Goal: Task Accomplishment & Management: Manage account settings

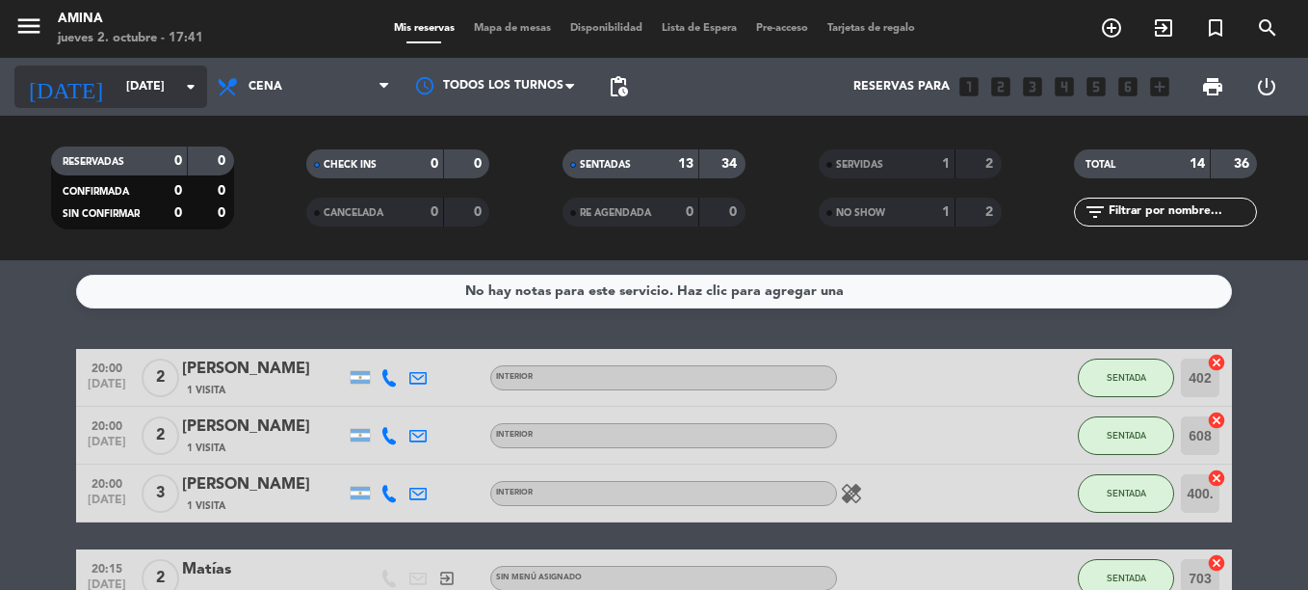
click at [145, 89] on input "[DATE]" at bounding box center [198, 86] width 163 height 33
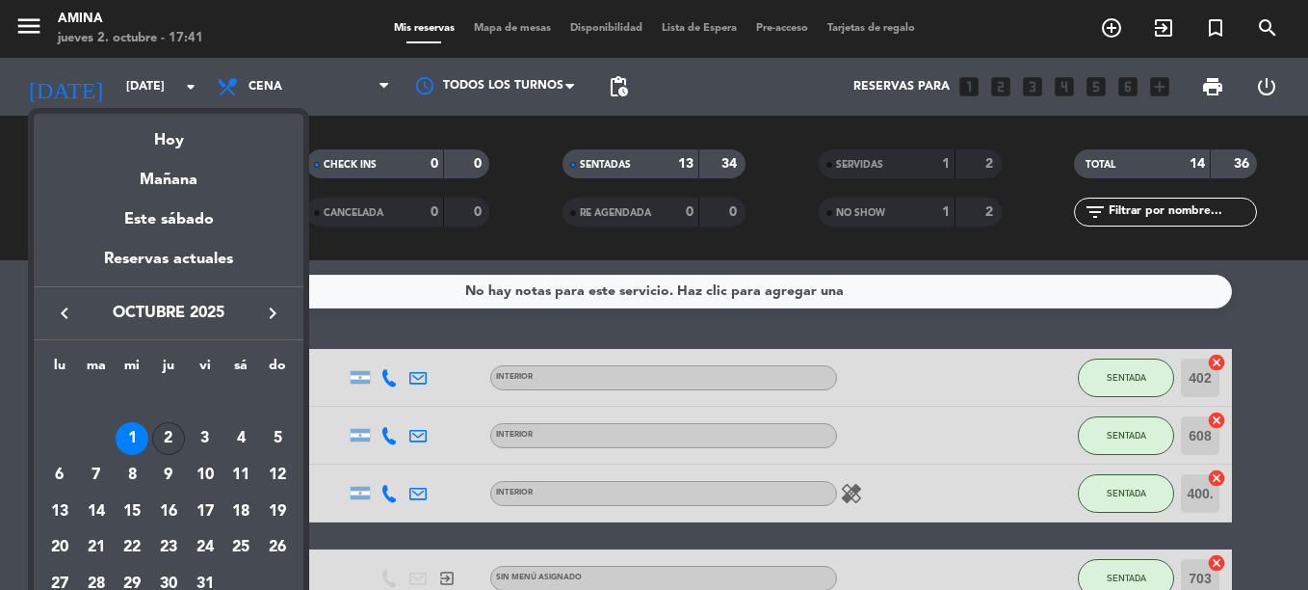
click at [172, 429] on div "2" at bounding box center [168, 438] width 33 height 33
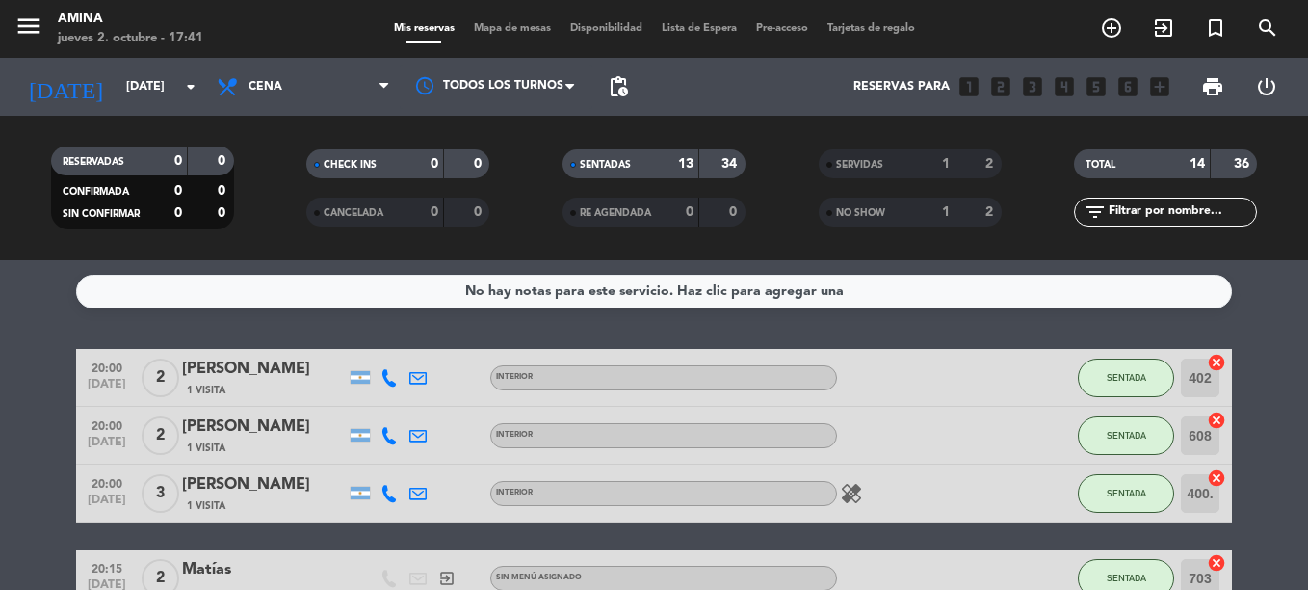
type input "[DEMOGRAPHIC_DATA][DATE]"
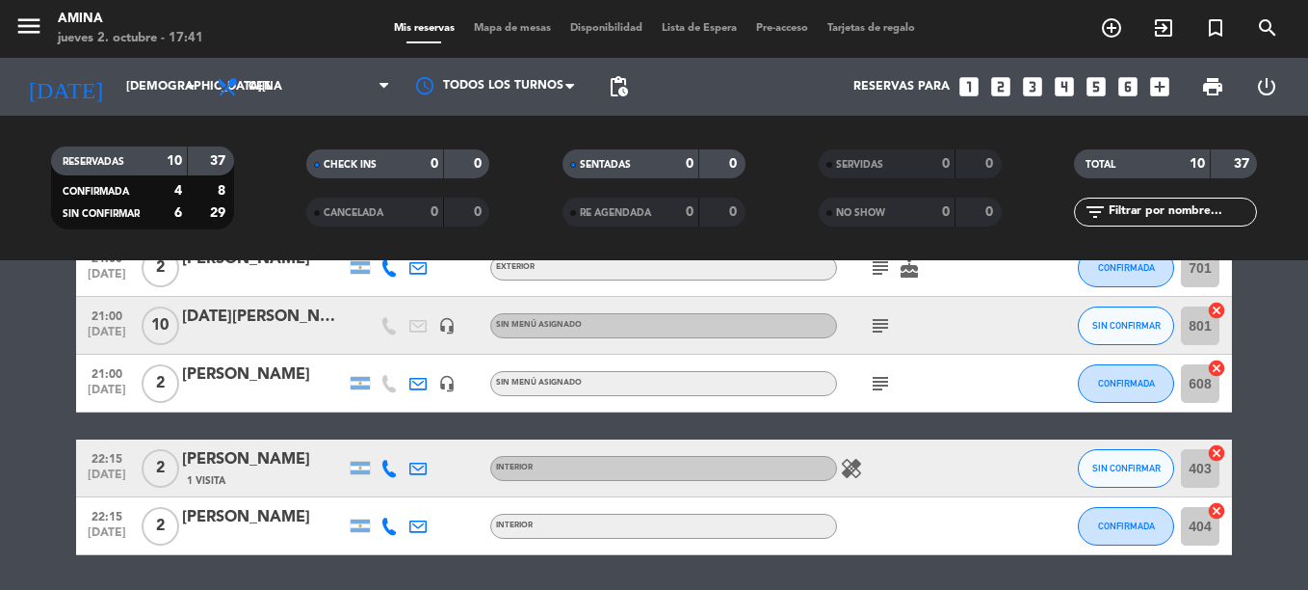
scroll to position [418, 0]
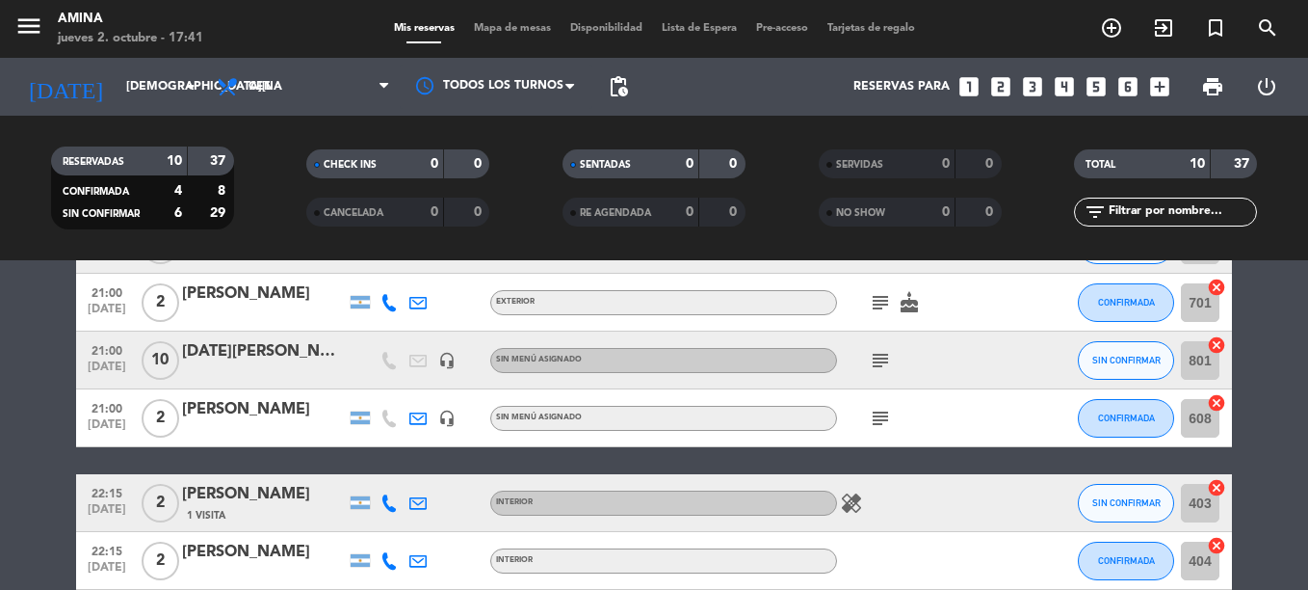
click at [867, 361] on span "subject" at bounding box center [880, 360] width 29 height 23
click at [873, 361] on icon "subject" at bounding box center [880, 360] width 23 height 23
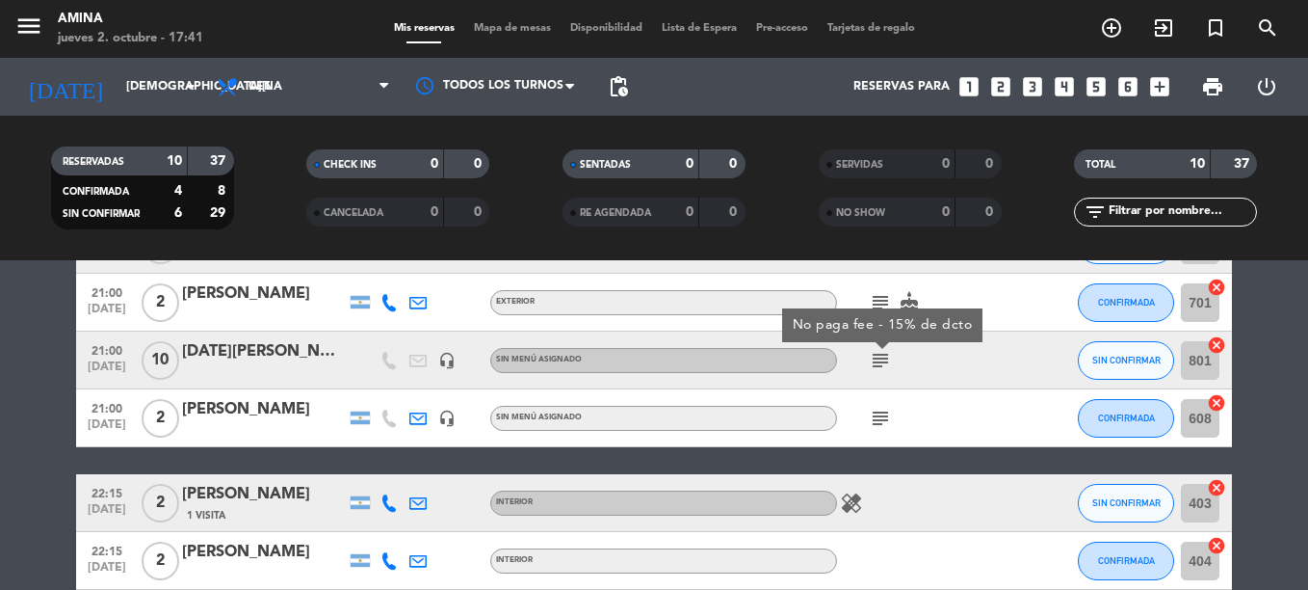
click at [908, 328] on div "No paga fee - 15% de dcto" at bounding box center [883, 325] width 180 height 20
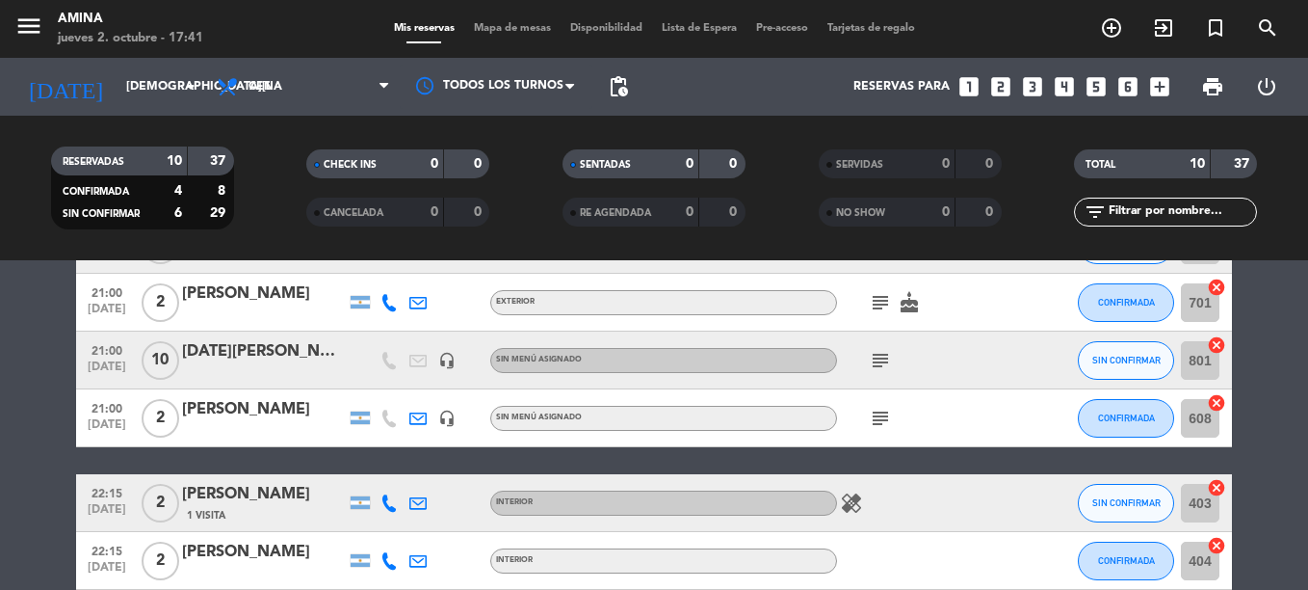
click at [225, 356] on div "[DATE][PERSON_NAME]" at bounding box center [264, 351] width 164 height 25
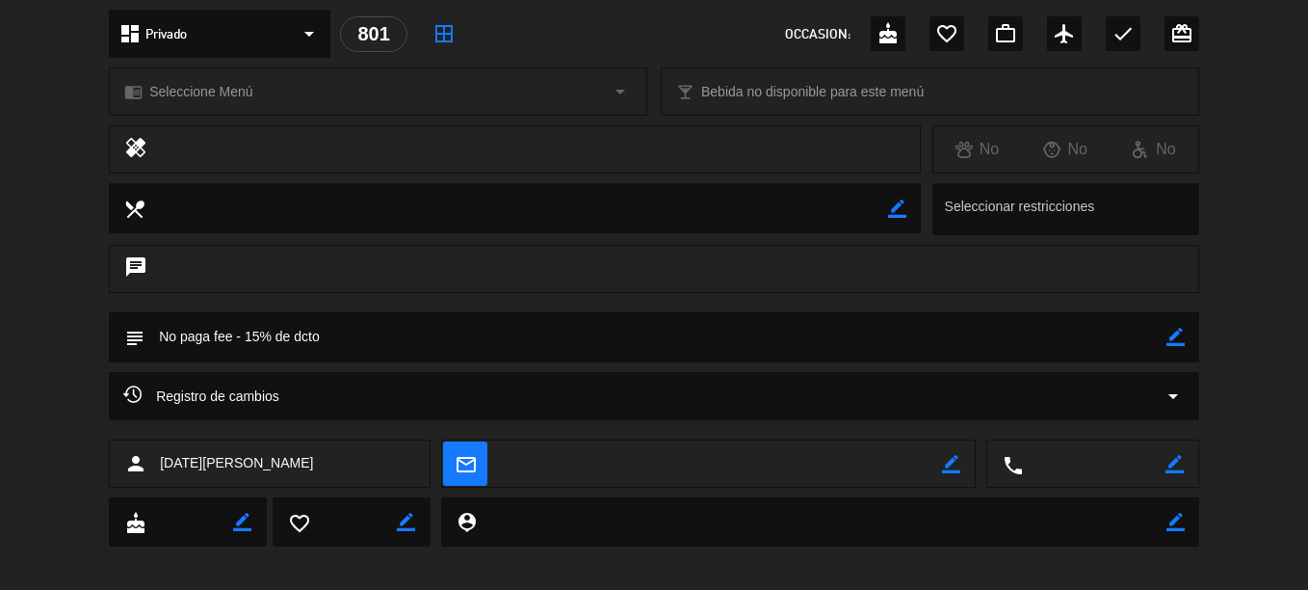
scroll to position [236, 0]
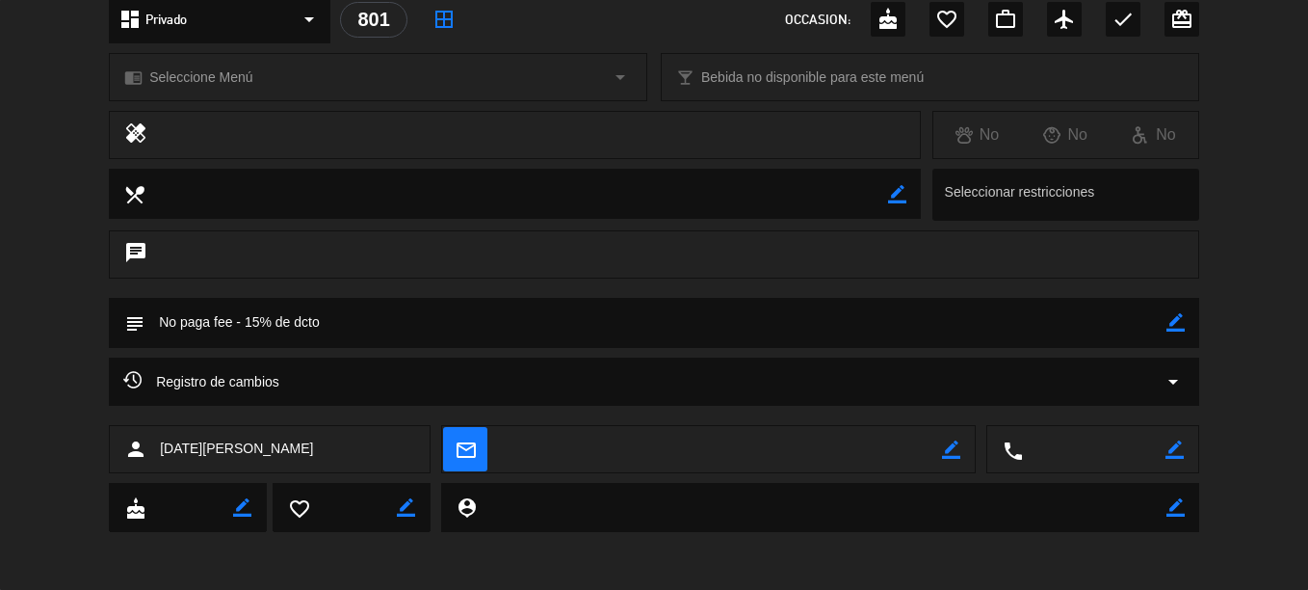
click at [385, 318] on textarea at bounding box center [655, 322] width 1022 height 49
click at [383, 317] on textarea at bounding box center [655, 322] width 1022 height 49
click at [1188, 324] on div "subject border_color" at bounding box center [654, 323] width 1090 height 50
click at [1174, 325] on icon "border_color" at bounding box center [1175, 322] width 18 height 18
click at [1181, 328] on icon at bounding box center [1175, 322] width 18 height 18
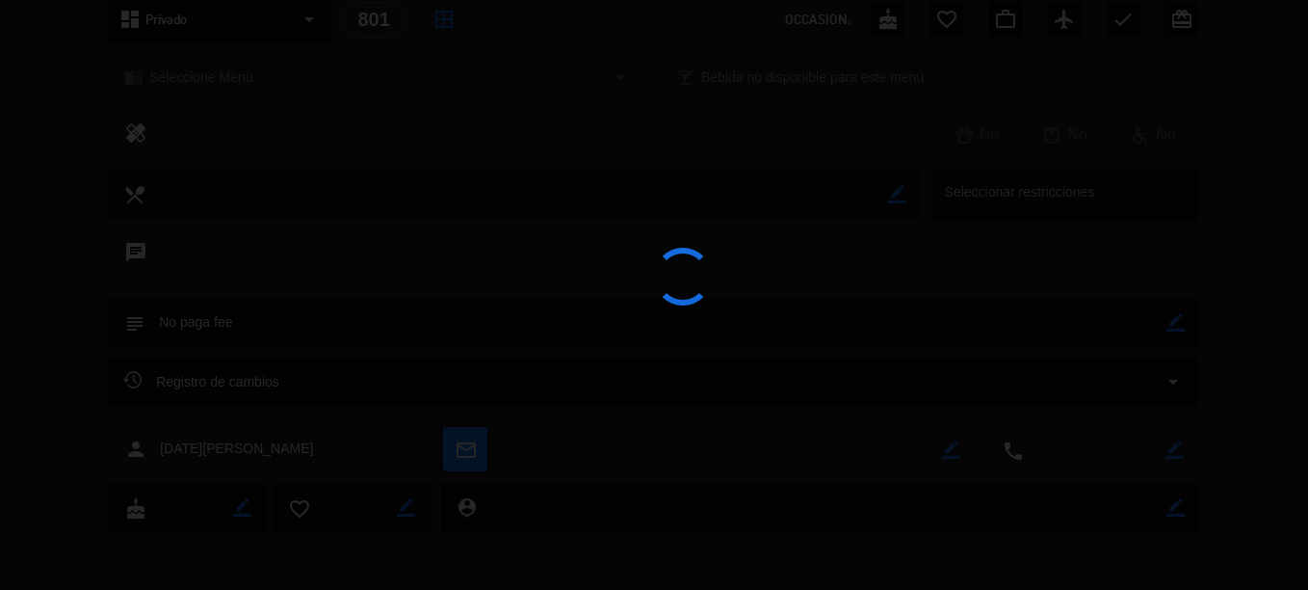
type textarea "No paga fee"
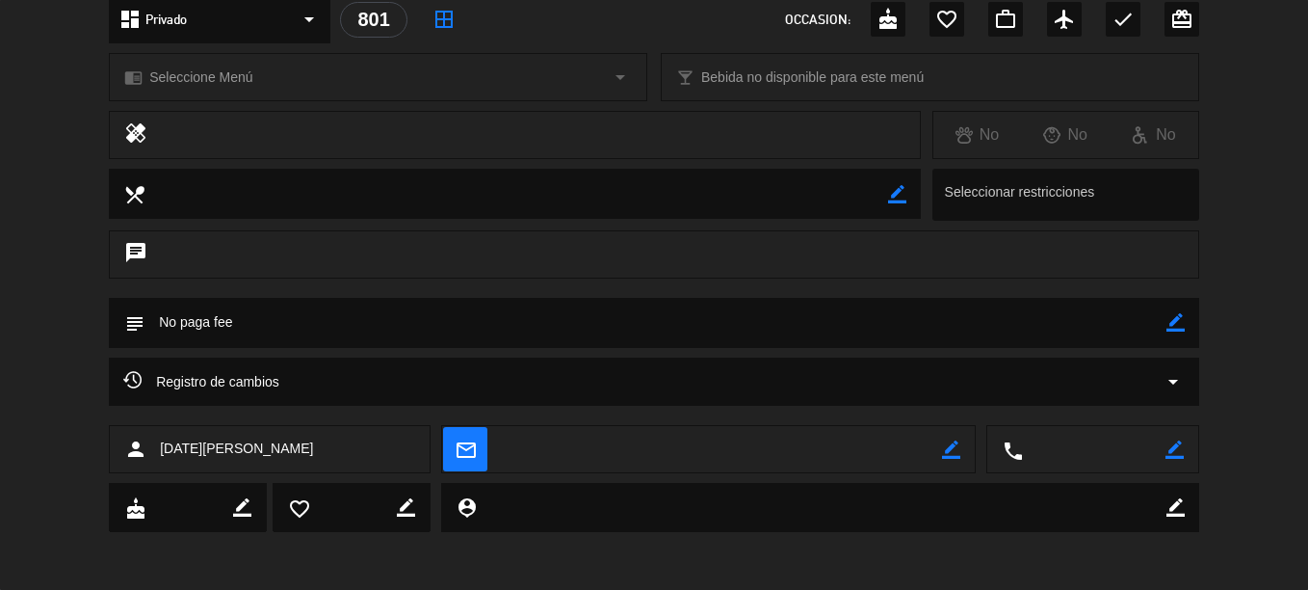
scroll to position [0, 0]
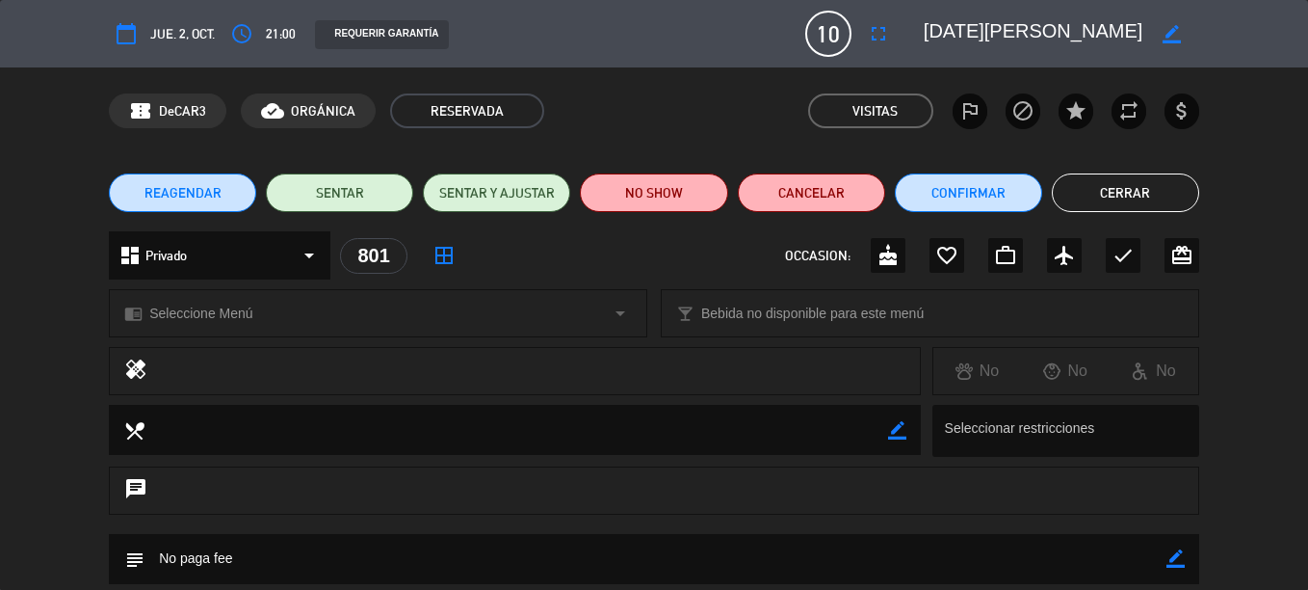
click at [1167, 209] on button "Cerrar" at bounding box center [1125, 192] width 147 height 39
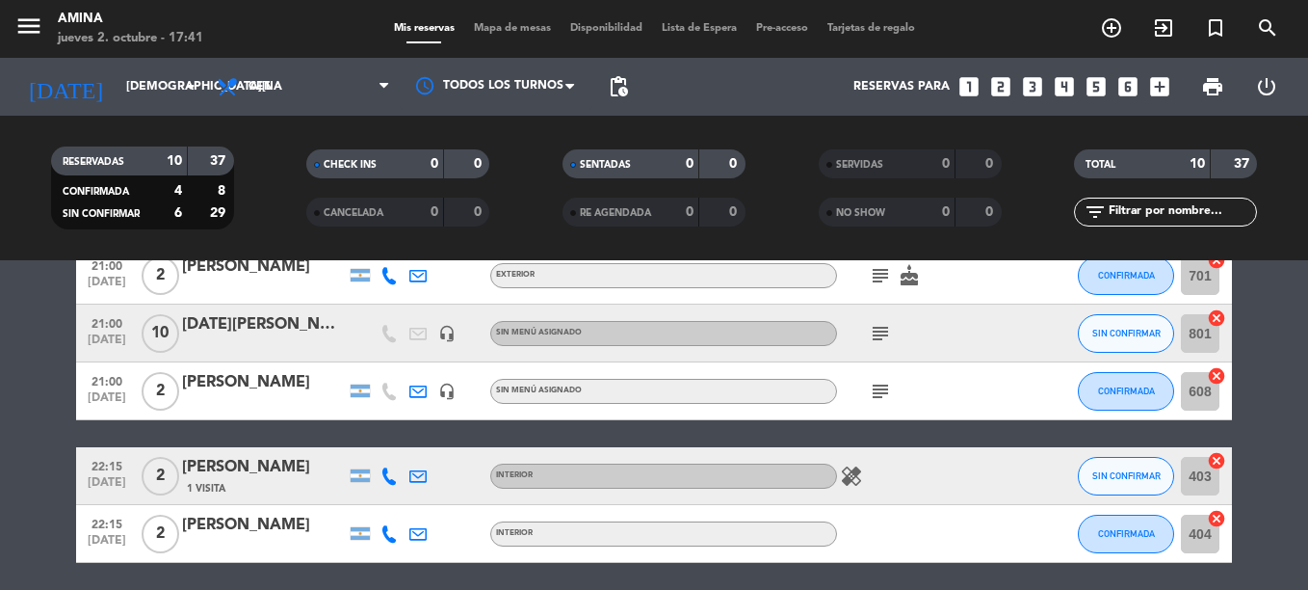
scroll to position [322, 0]
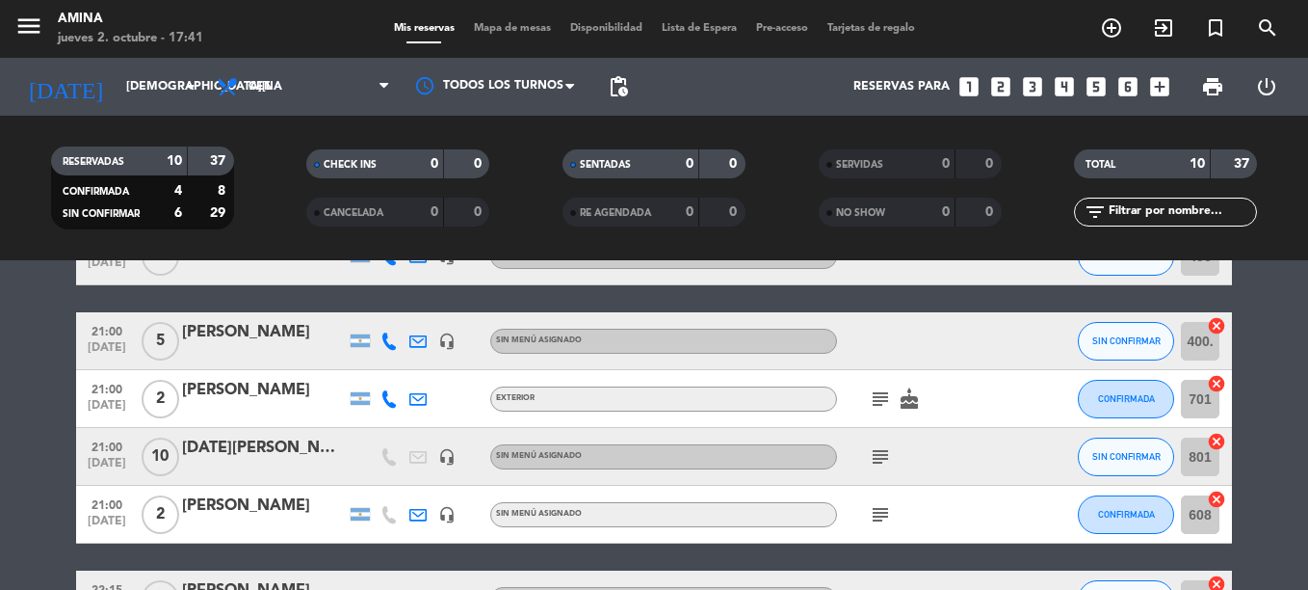
click at [879, 447] on icon "subject" at bounding box center [880, 456] width 23 height 23
click at [960, 481] on div "subject No paga fee" at bounding box center [923, 456] width 173 height 57
click at [874, 396] on icon "subject" at bounding box center [880, 398] width 23 height 23
drag, startPoint x: 874, startPoint y: 396, endPoint x: 898, endPoint y: 438, distance: 48.7
click at [897, 437] on div "subject" at bounding box center [923, 456] width 173 height 57
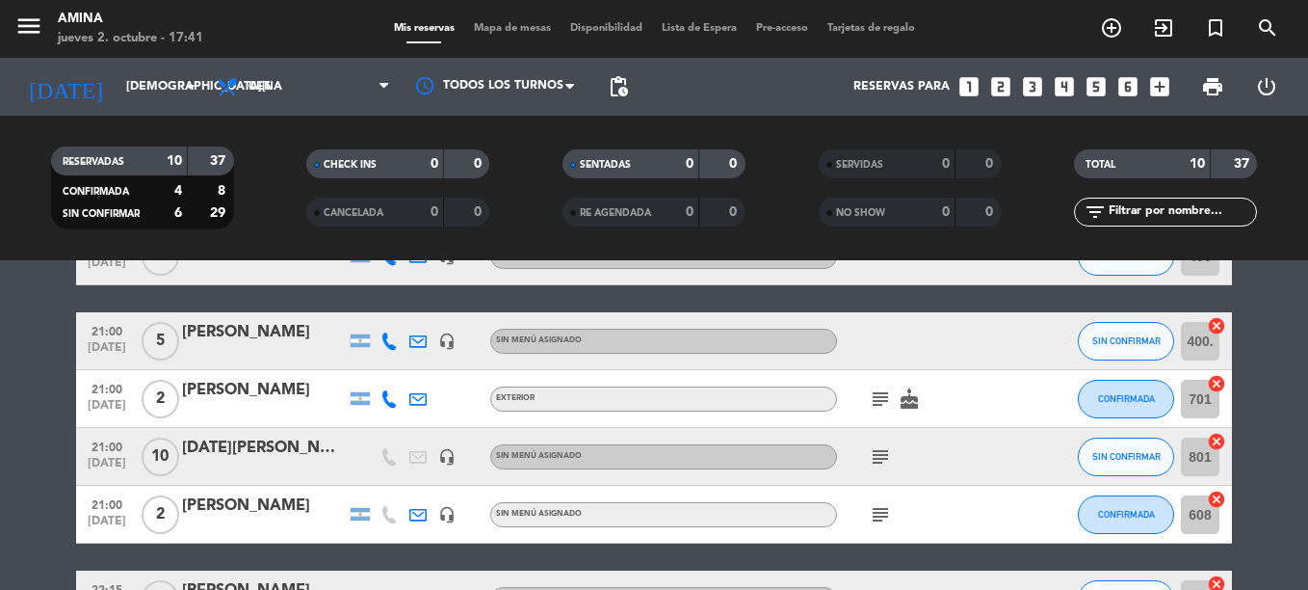
click at [878, 396] on icon "subject" at bounding box center [880, 398] width 23 height 23
click at [885, 513] on icon "subject" at bounding box center [880, 514] width 23 height 23
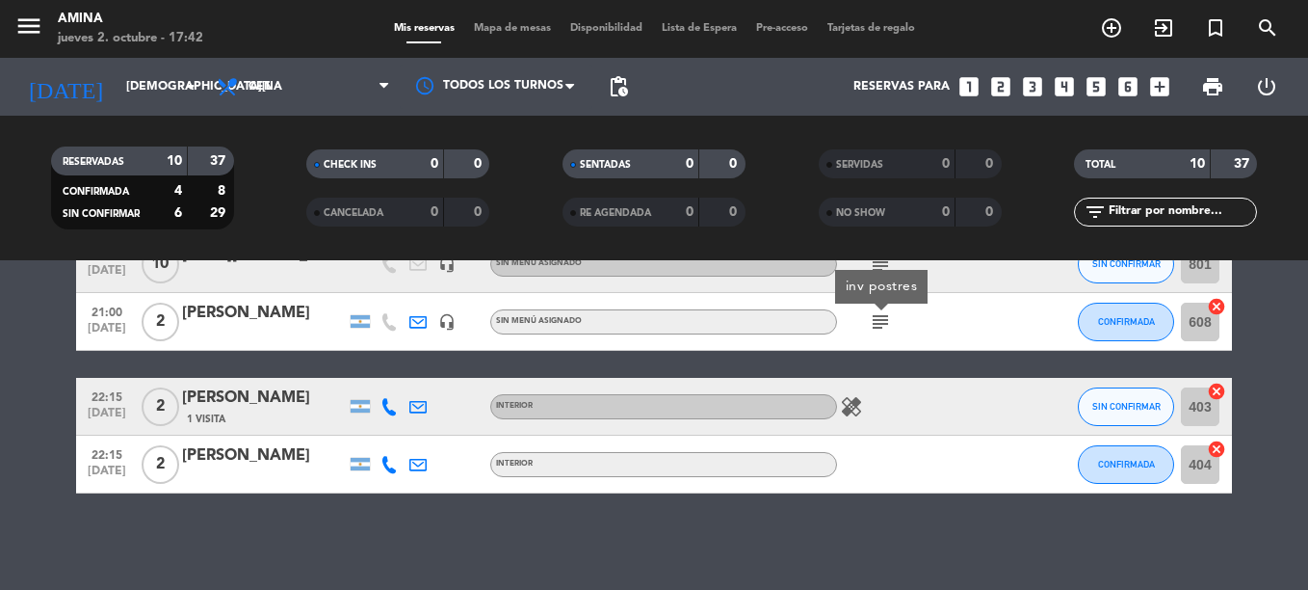
scroll to position [225, 0]
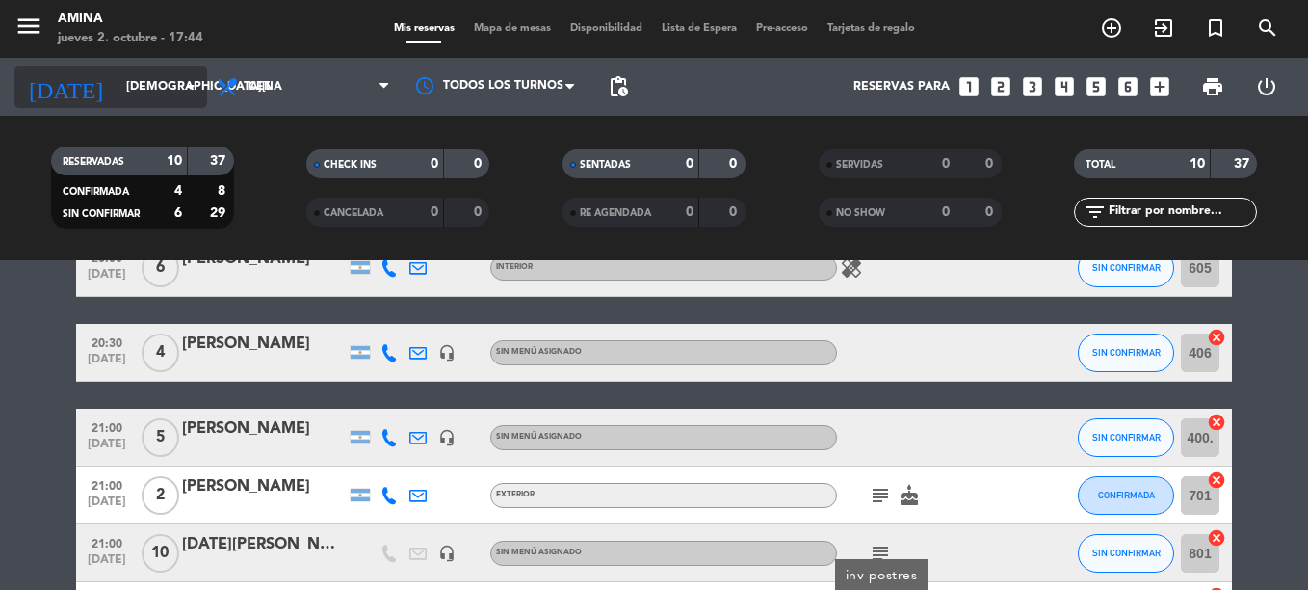
click at [117, 75] on input "[DEMOGRAPHIC_DATA][DATE]" at bounding box center [198, 86] width 163 height 33
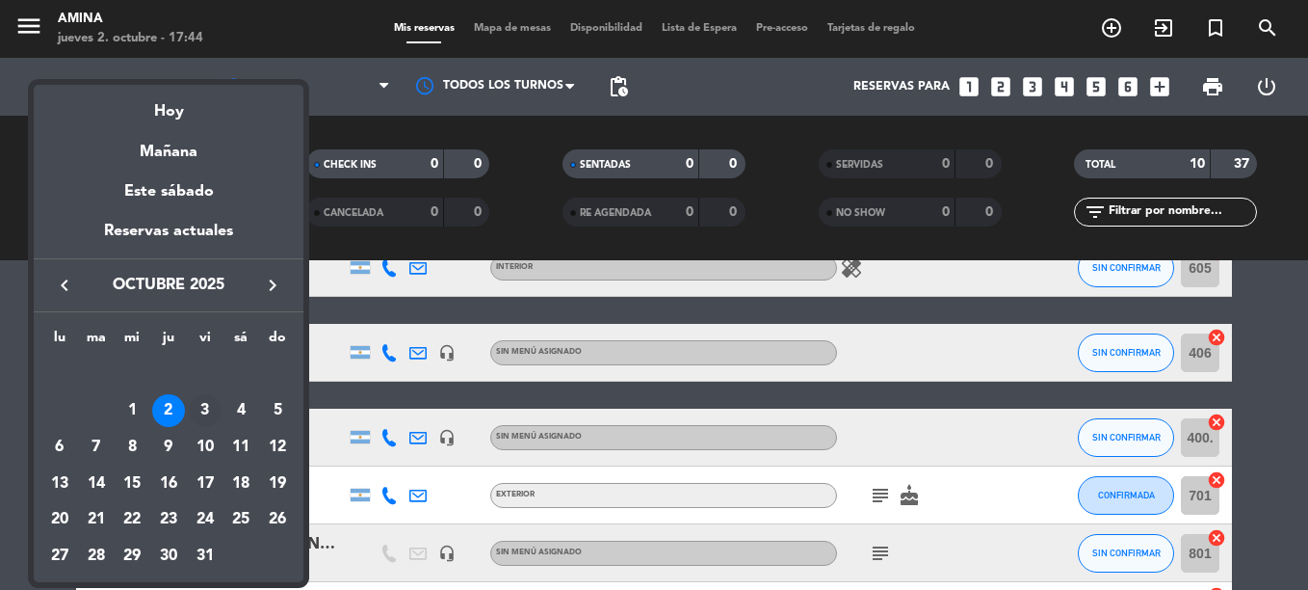
click at [212, 406] on div "3" at bounding box center [205, 410] width 33 height 33
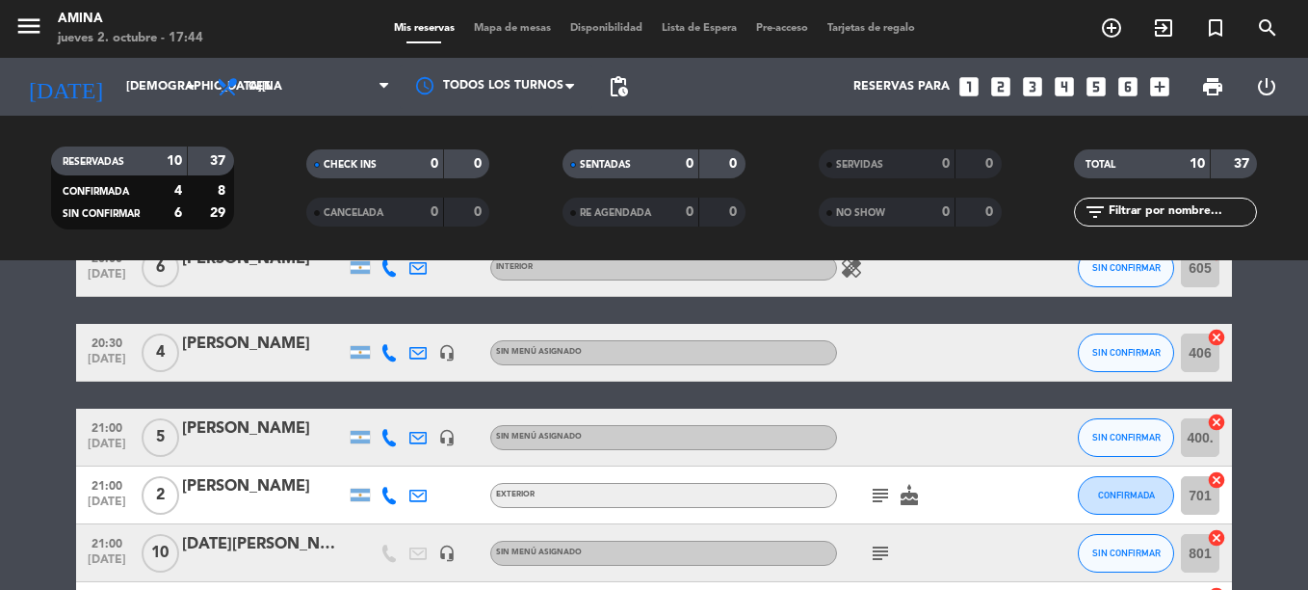
type input "[DATE]"
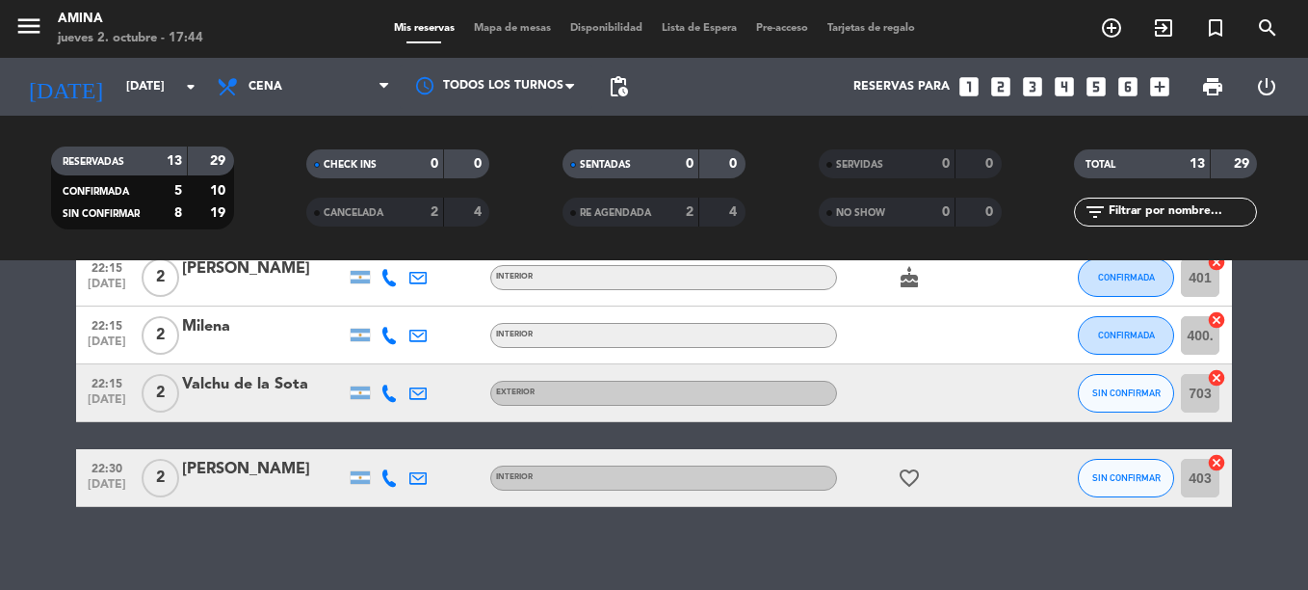
scroll to position [96, 0]
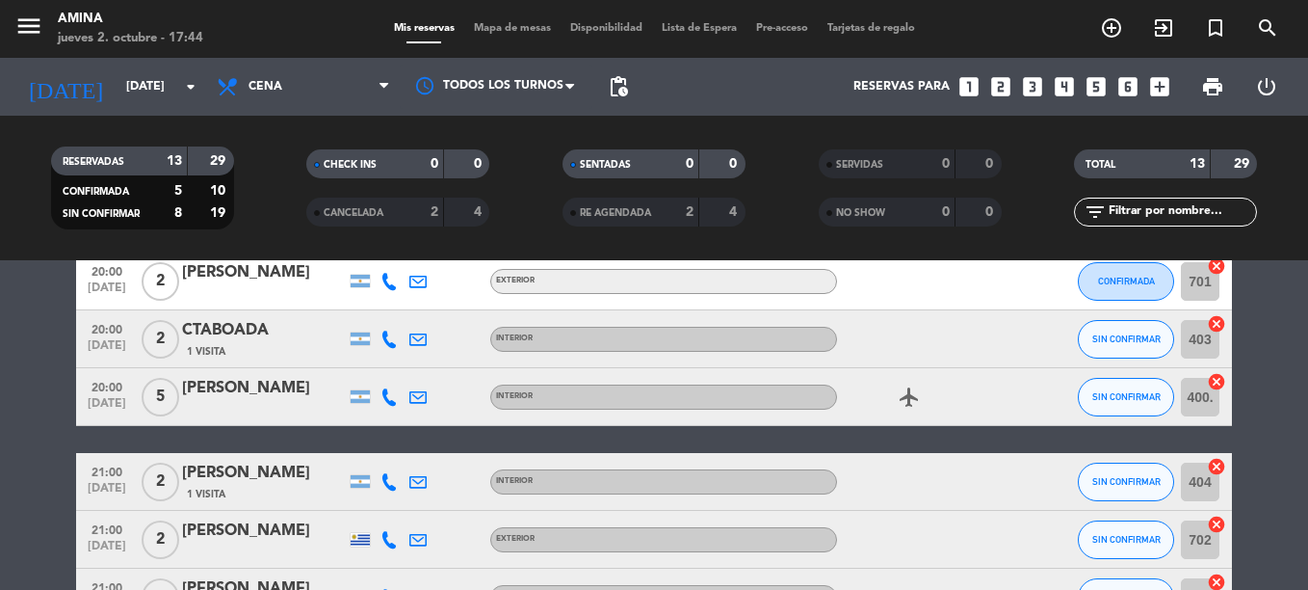
click at [511, 25] on span "Mapa de mesas" at bounding box center [512, 28] width 96 height 11
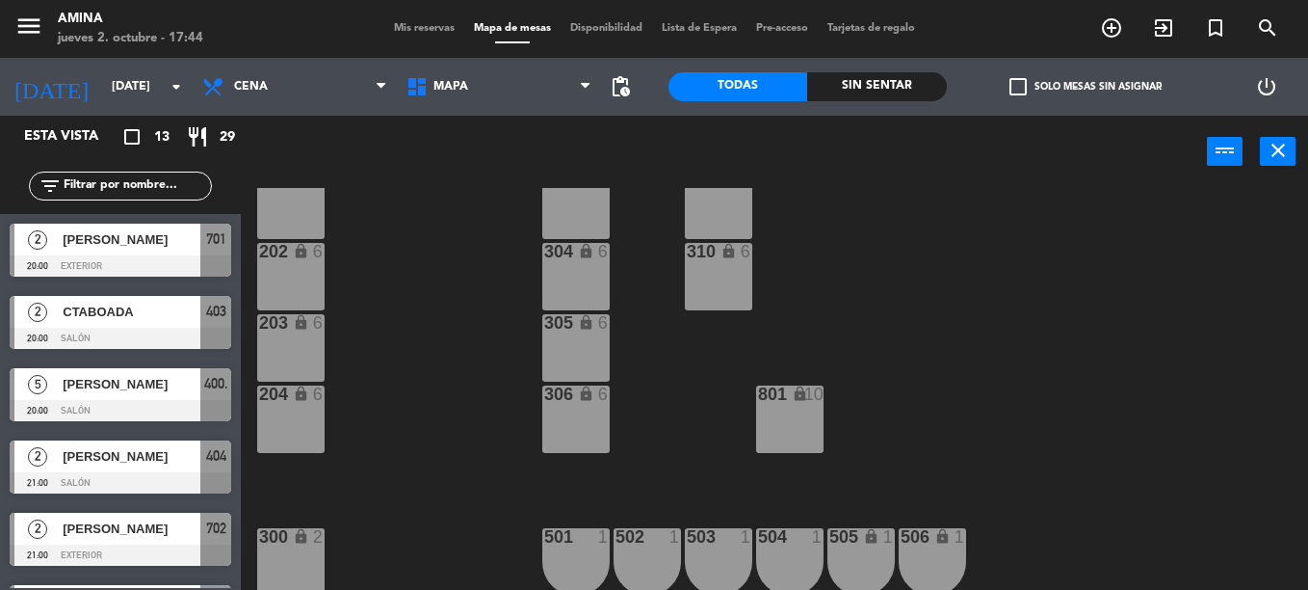
scroll to position [289, 0]
